Goal: Transaction & Acquisition: Purchase product/service

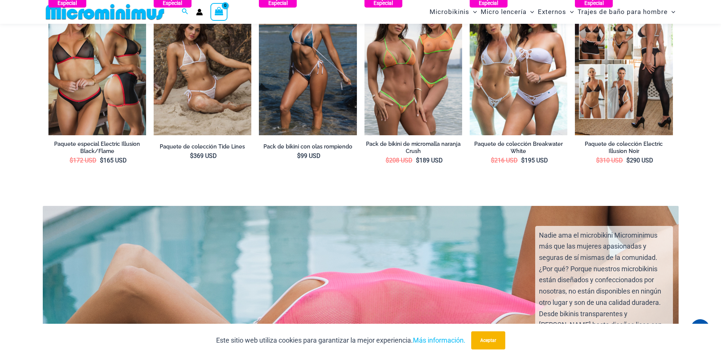
scroll to position [1317, 0]
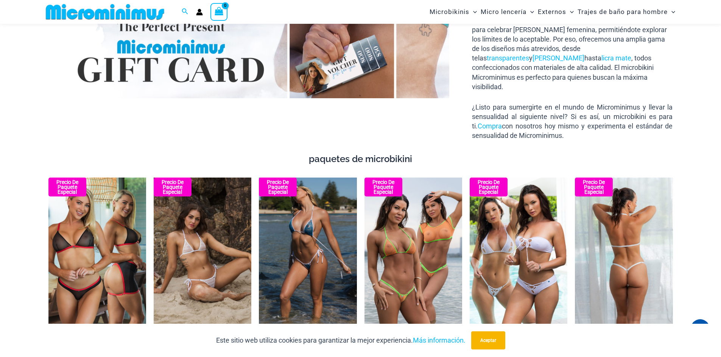
click at [640, 235] on img at bounding box center [624, 251] width 98 height 147
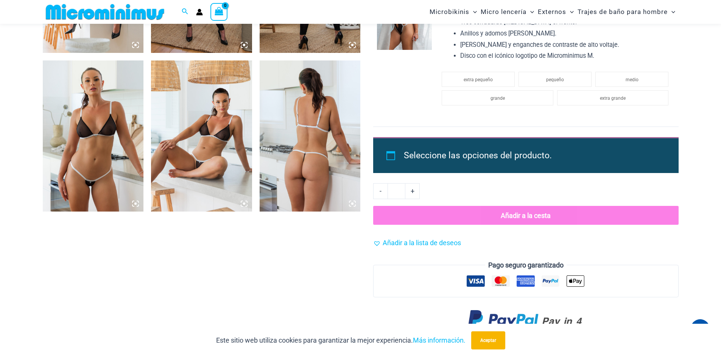
scroll to position [1204, 0]
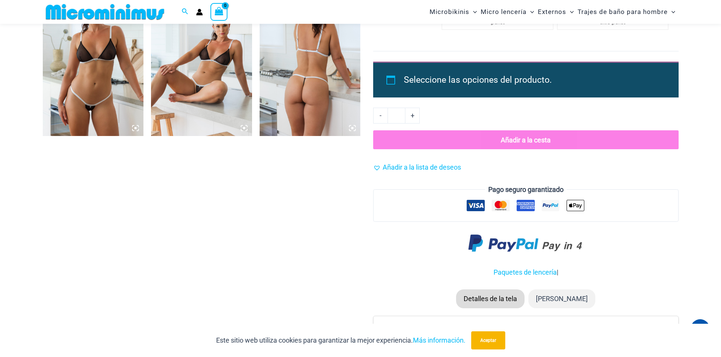
click at [351, 129] on icon at bounding box center [352, 128] width 2 height 2
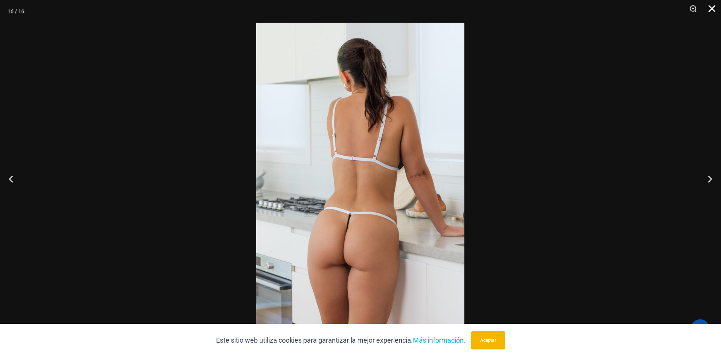
click at [716, 12] on button "Cerca" at bounding box center [708, 11] width 19 height 23
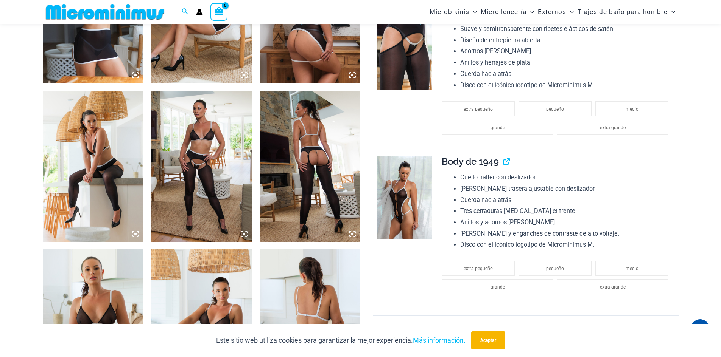
scroll to position [901, 0]
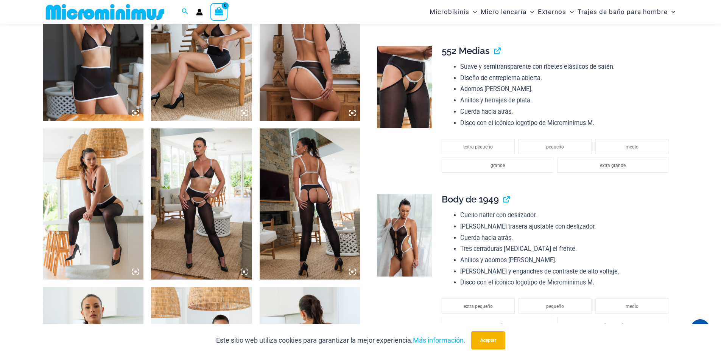
click at [354, 272] on icon at bounding box center [352, 272] width 7 height 7
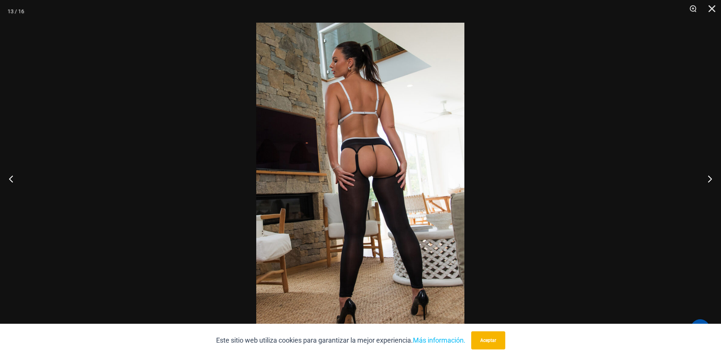
click at [390, 159] on img at bounding box center [360, 179] width 208 height 312
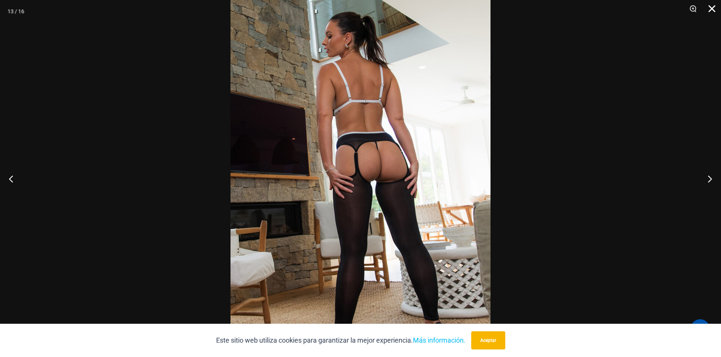
click at [707, 9] on button "Cerca" at bounding box center [708, 11] width 19 height 23
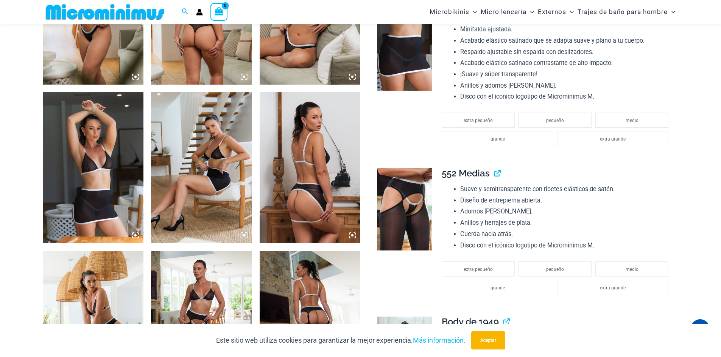
scroll to position [750, 0]
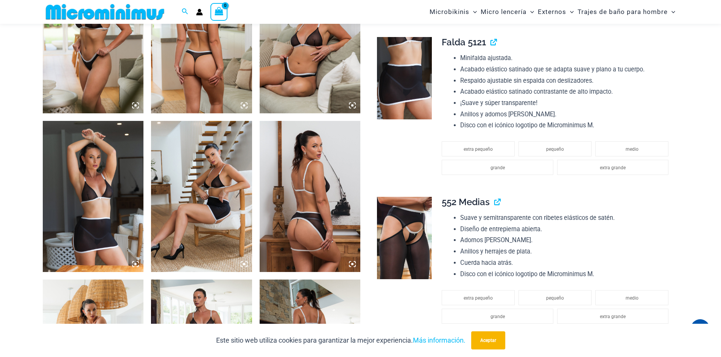
click at [352, 262] on icon at bounding box center [352, 264] width 7 height 7
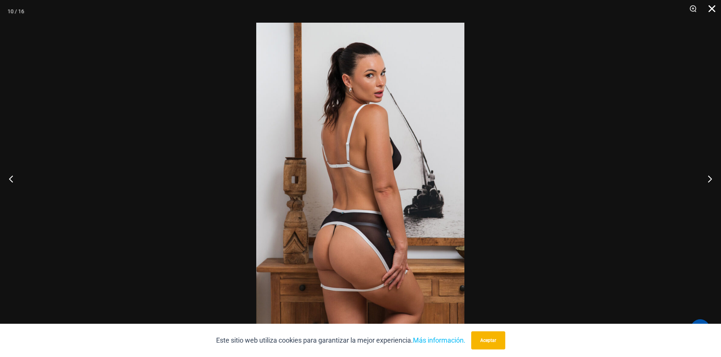
click at [713, 3] on button "Cerca" at bounding box center [708, 11] width 19 height 23
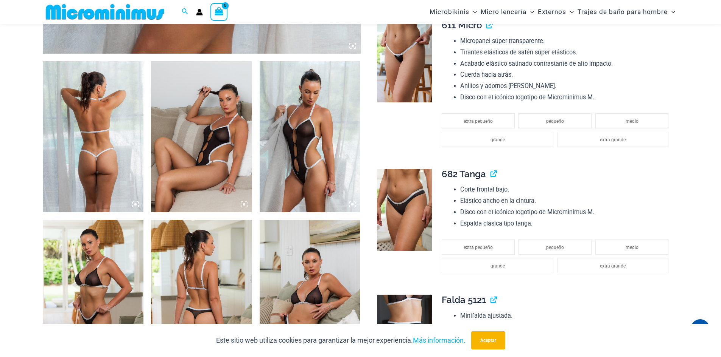
scroll to position [447, 0]
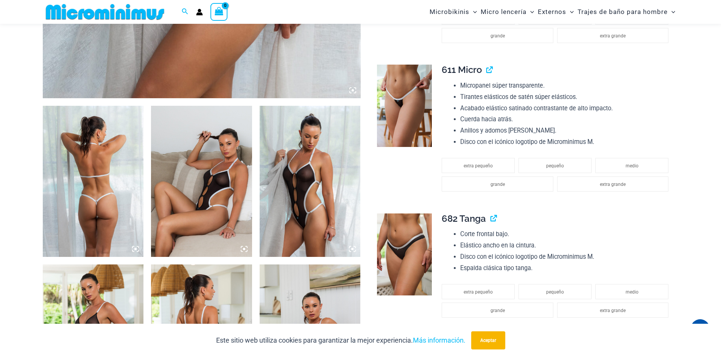
click at [134, 249] on icon at bounding box center [135, 249] width 7 height 7
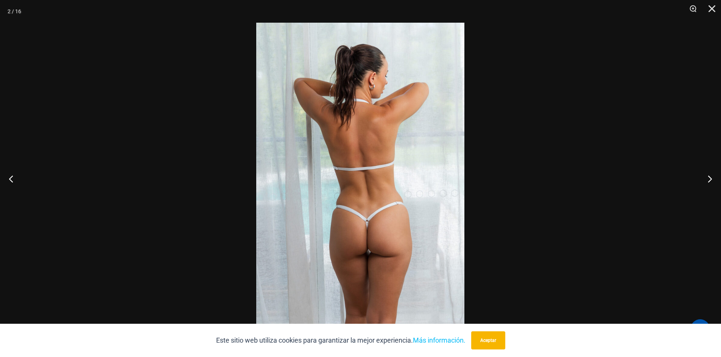
click at [381, 222] on img at bounding box center [360, 179] width 208 height 312
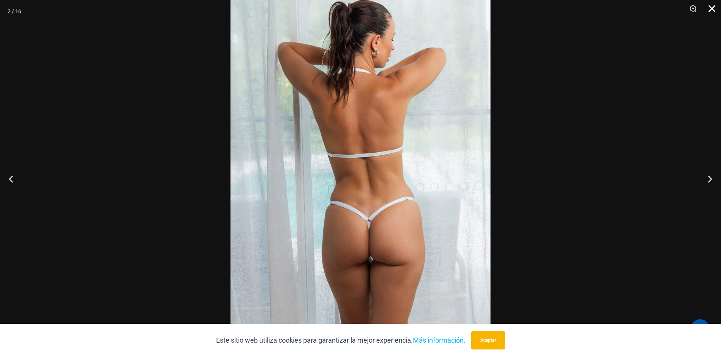
click at [710, 6] on button "Cerca" at bounding box center [708, 11] width 19 height 23
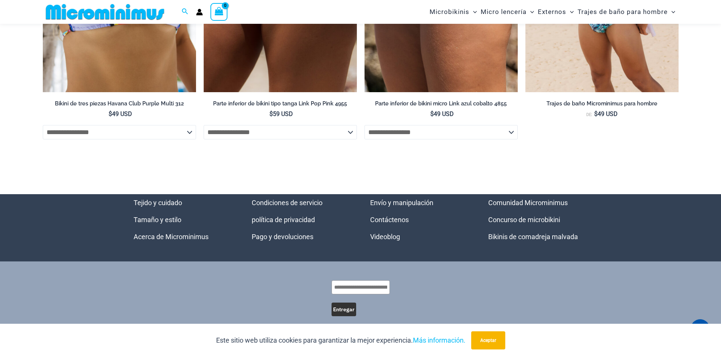
scroll to position [3774, 0]
